Goal: Find specific page/section

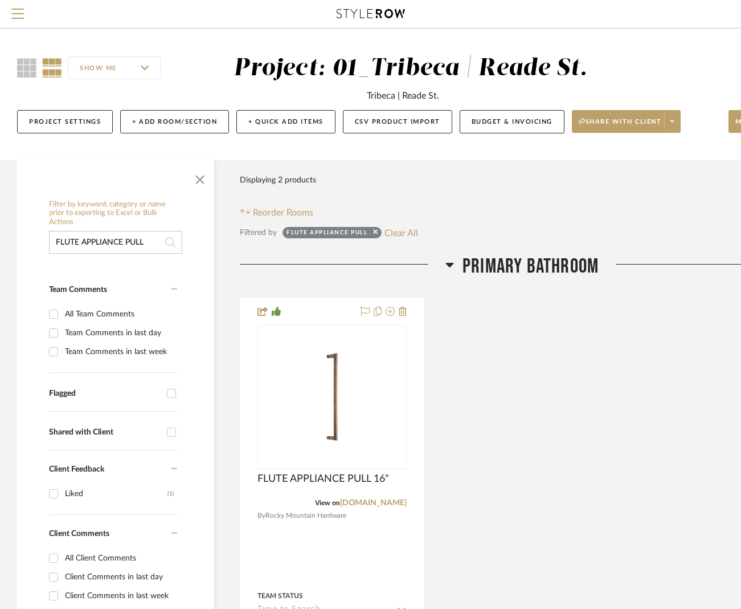
click at [116, 245] on input "FLUTE APPLIANCE PULL" at bounding box center [115, 242] width 133 height 23
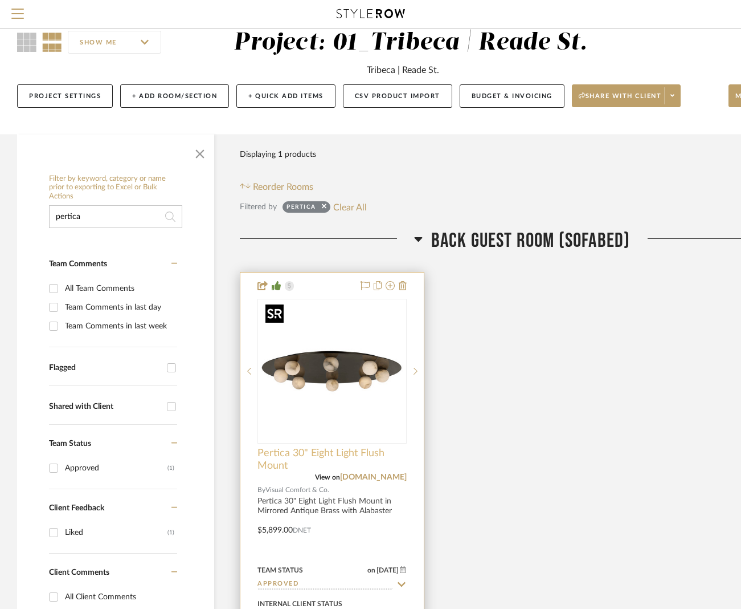
scroll to position [26, 0]
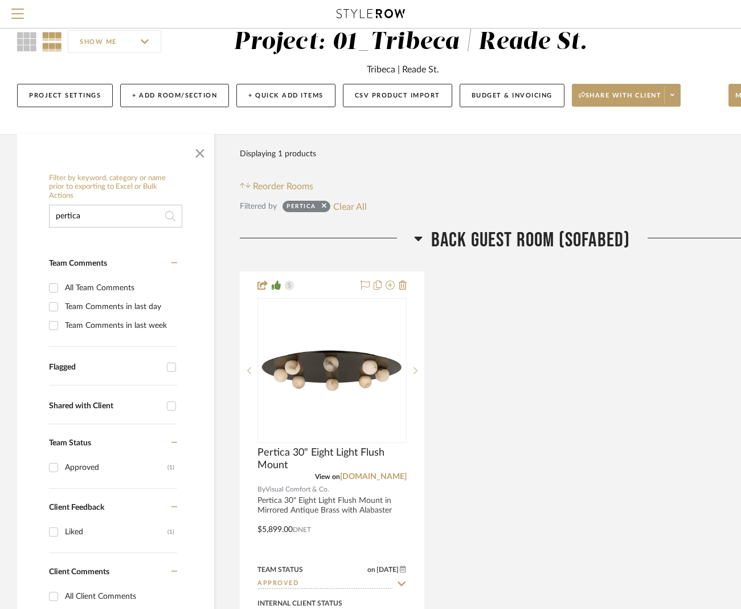
click at [104, 214] on input "pertica" at bounding box center [115, 216] width 133 height 23
click at [104, 215] on input "pertica" at bounding box center [115, 216] width 133 height 23
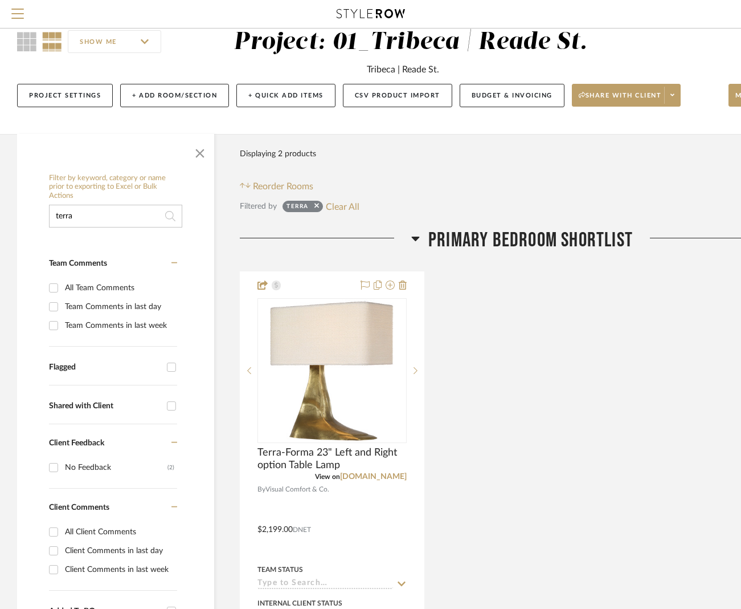
type input "terra"
click at [140, 217] on input "terra" at bounding box center [115, 216] width 133 height 23
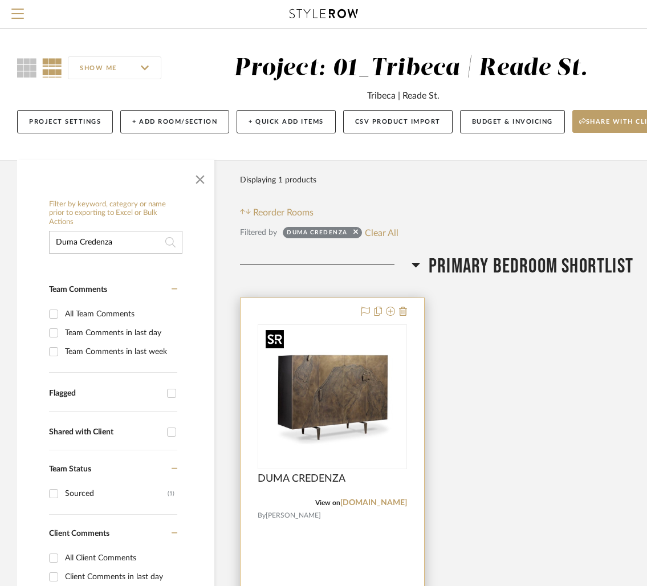
scroll to position [226, 0]
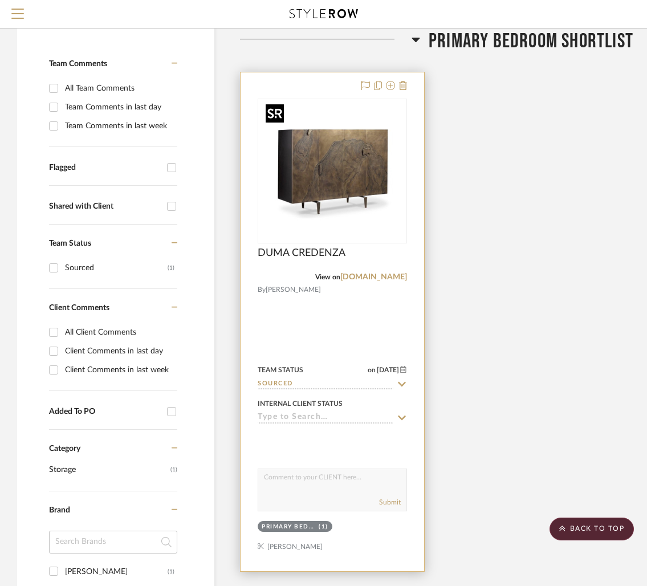
click at [313, 203] on img "0" at bounding box center [332, 171] width 142 height 142
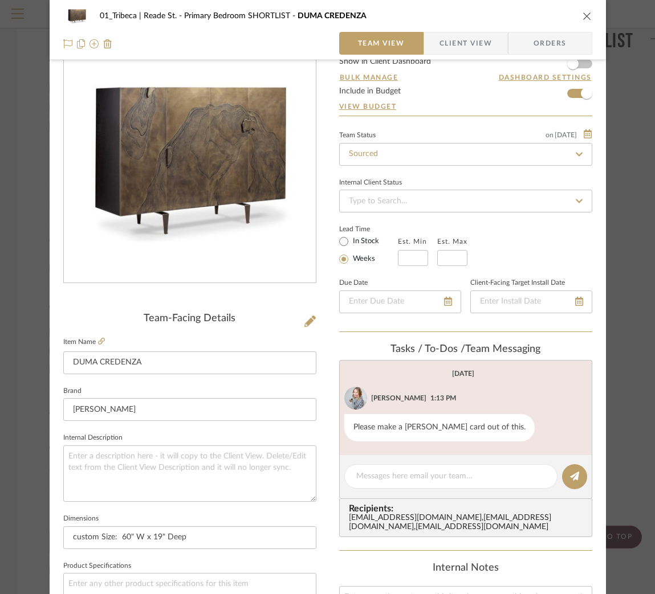
scroll to position [0, 0]
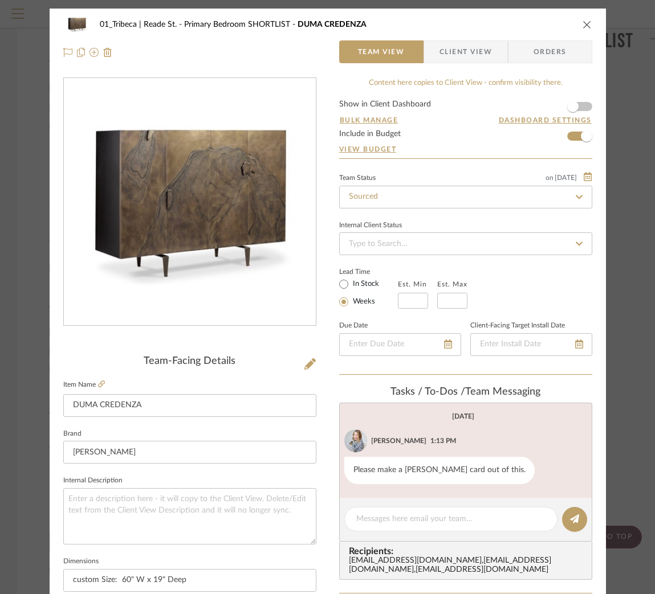
click at [582, 23] on icon "close" at bounding box center [586, 24] width 9 height 9
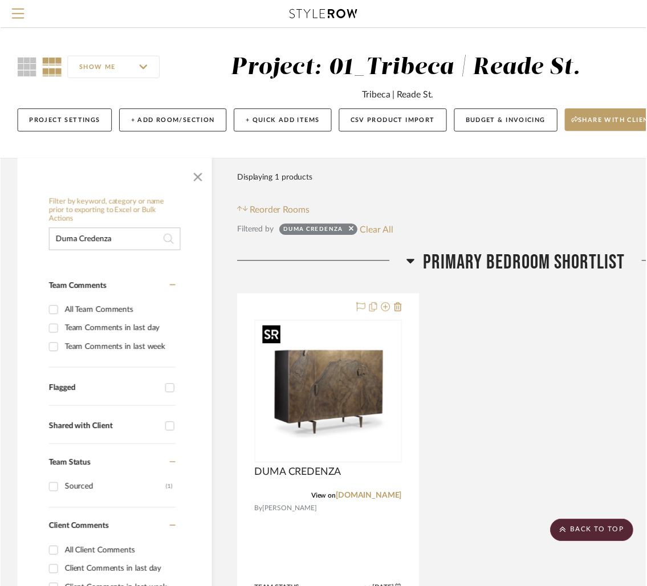
scroll to position [226, 0]
